Goal: Task Accomplishment & Management: Use online tool/utility

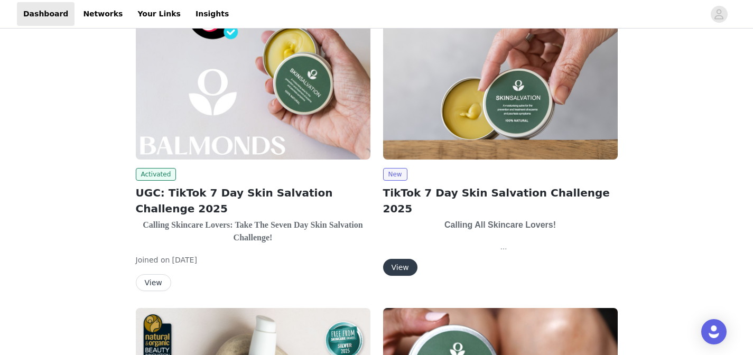
scroll to position [316, 0]
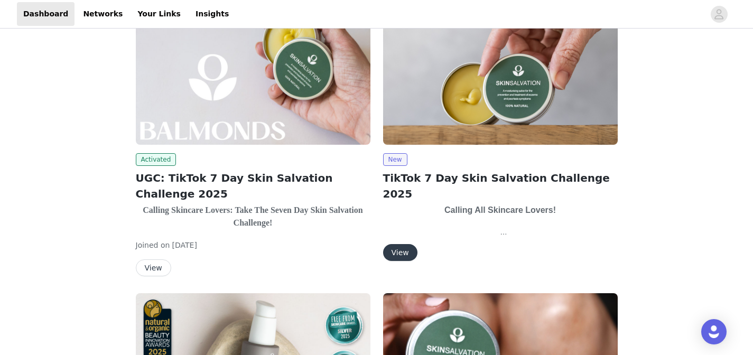
click at [153, 266] on button "View" at bounding box center [153, 267] width 35 height 17
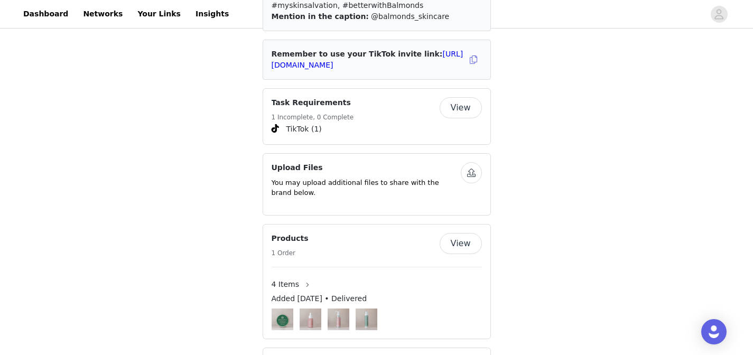
scroll to position [1922, 0]
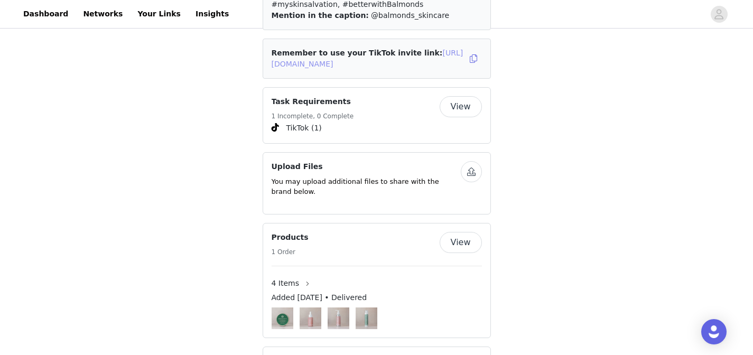
click at [349, 68] on link "[URL][DOMAIN_NAME]" at bounding box center [368, 59] width 192 height 20
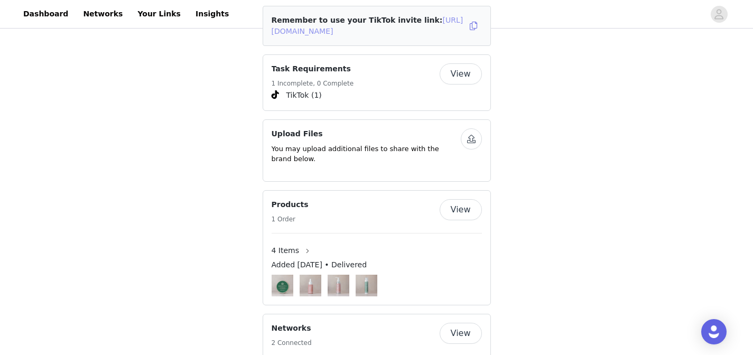
scroll to position [1956, 0]
click at [459, 84] on button "View" at bounding box center [461, 72] width 42 height 21
